Goal: Task Accomplishment & Management: Use online tool/utility

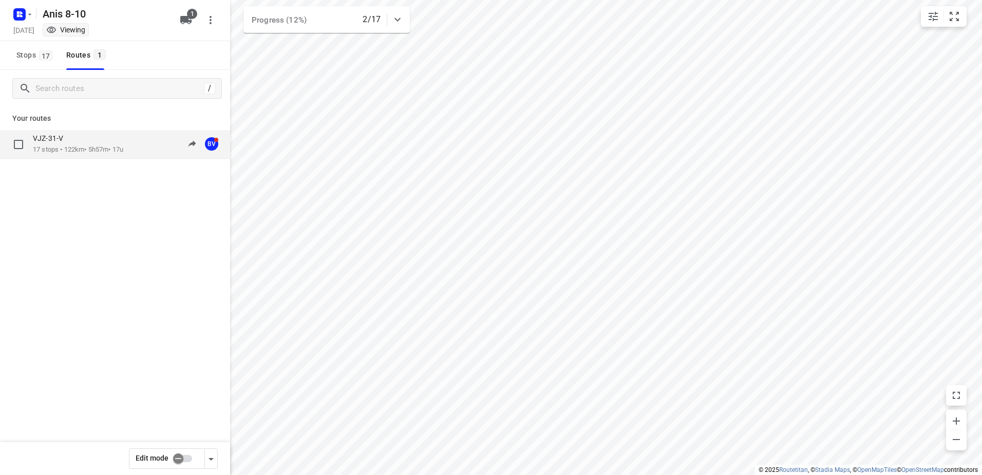
click at [78, 144] on div "VJZ-31-V" at bounding box center [78, 139] width 90 height 11
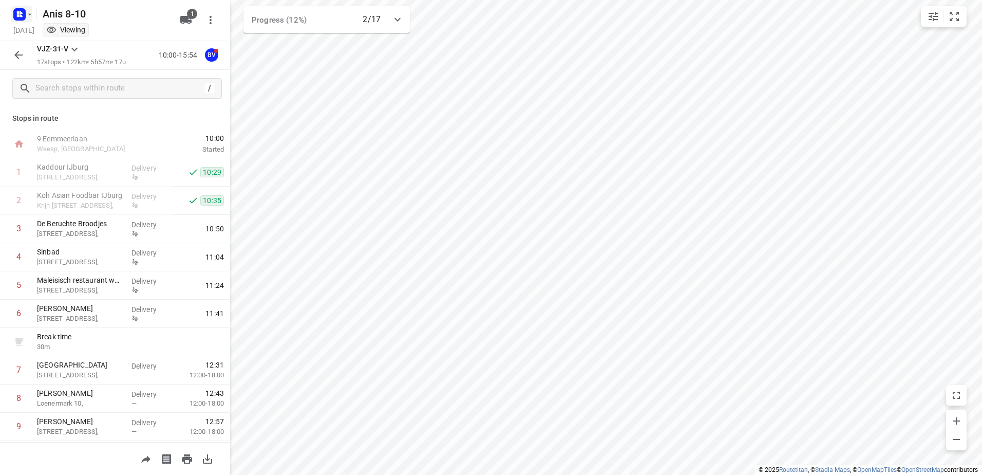
click at [29, 12] on icon "button" at bounding box center [30, 14] width 8 height 8
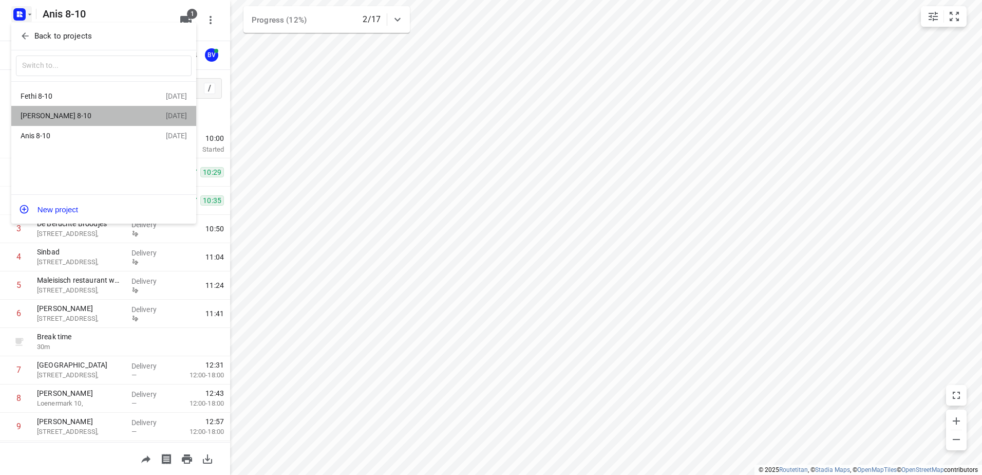
click at [55, 117] on div "[PERSON_NAME] 8-10" at bounding box center [80, 115] width 118 height 8
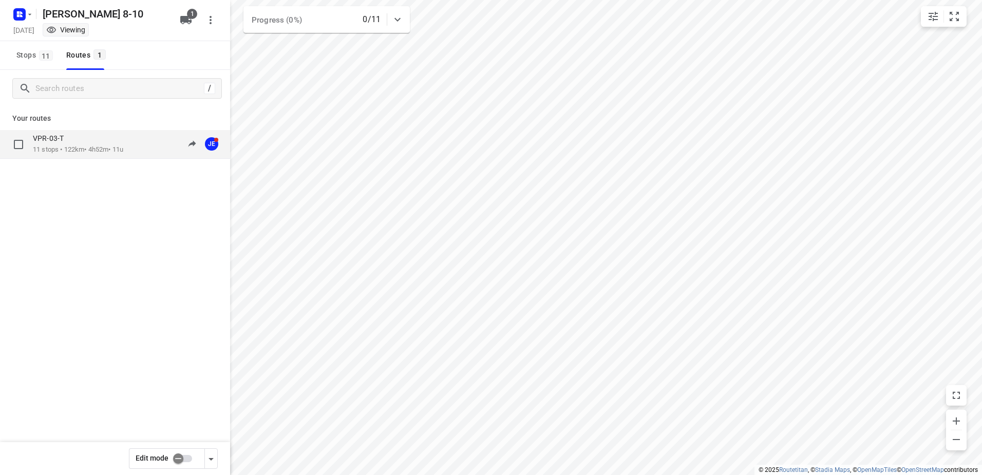
click at [69, 140] on p "VPR-03-T" at bounding box center [51, 138] width 37 height 9
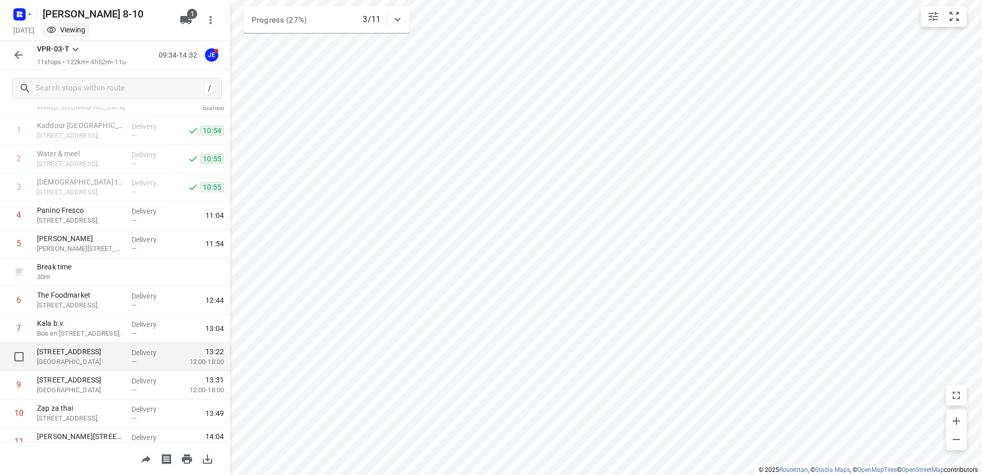
scroll to position [84, 0]
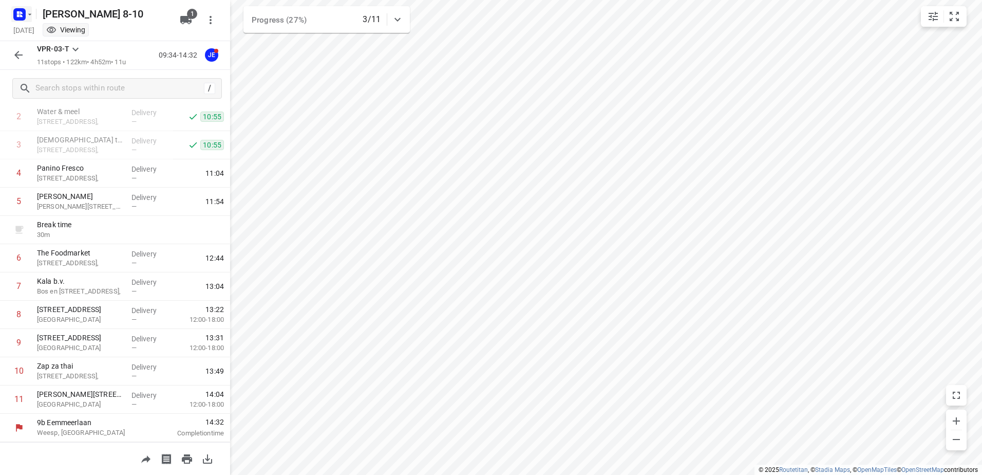
click at [29, 20] on button "button" at bounding box center [21, 14] width 21 height 16
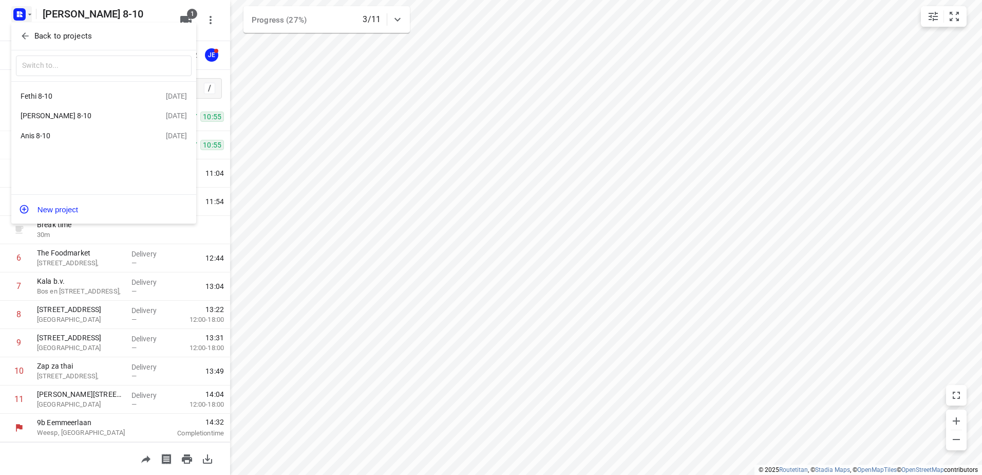
click at [32, 136] on div "Anis 8-10" at bounding box center [80, 135] width 118 height 8
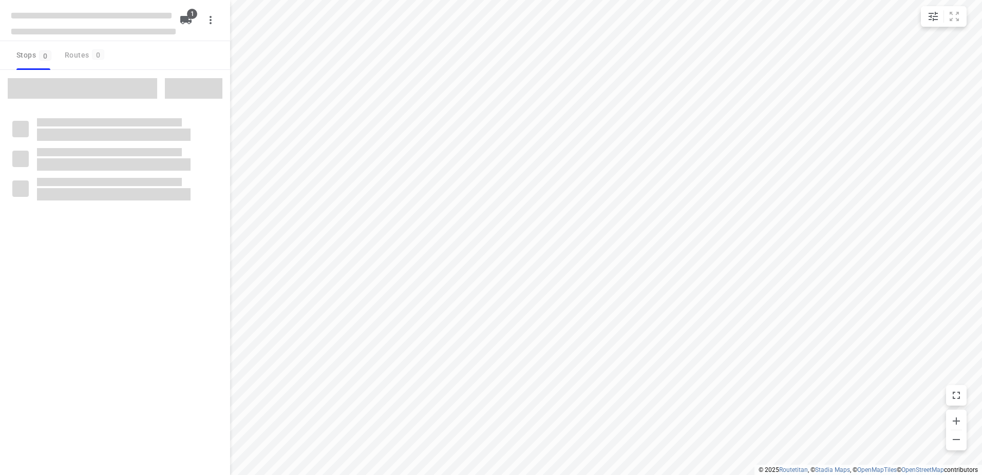
type input "distance"
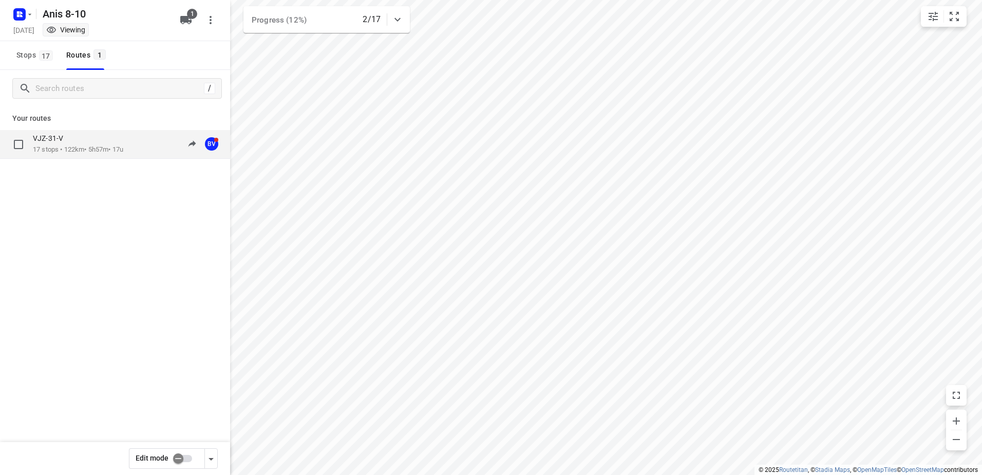
click at [60, 146] on p "17 stops • 122km • 5h57m • 17u" at bounding box center [78, 150] width 90 height 10
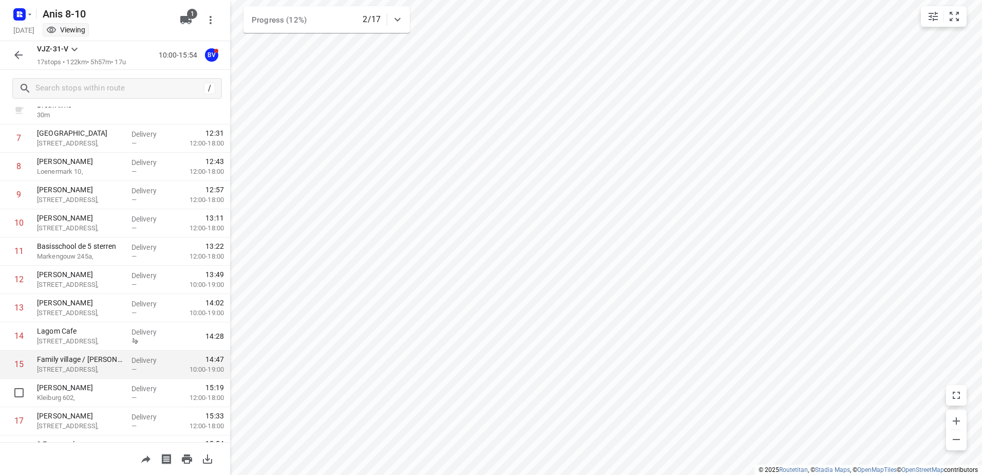
scroll to position [253, 0]
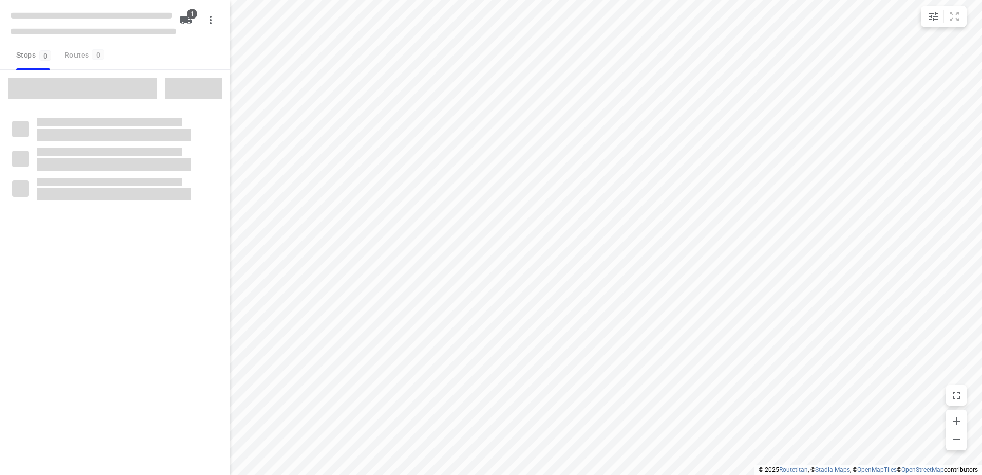
type input "distance"
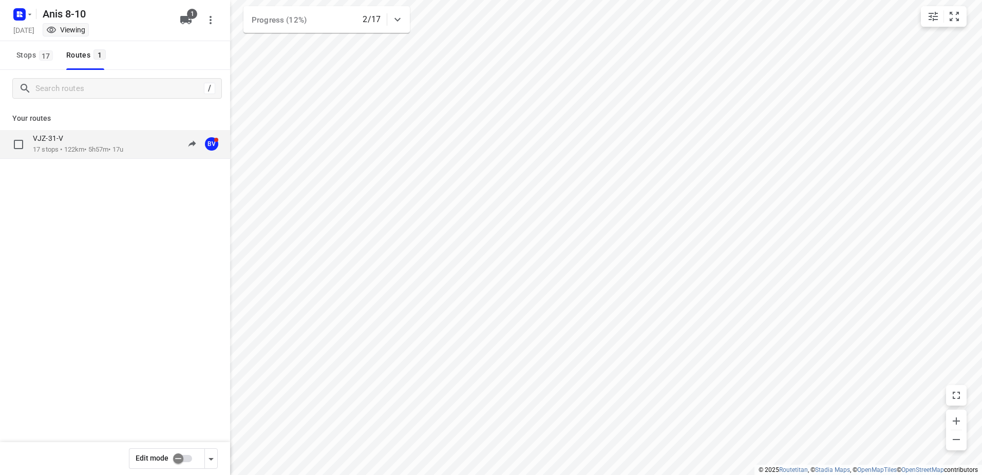
click at [56, 144] on div "VJZ-31-V" at bounding box center [78, 139] width 90 height 11
